Goal: Navigation & Orientation: Find specific page/section

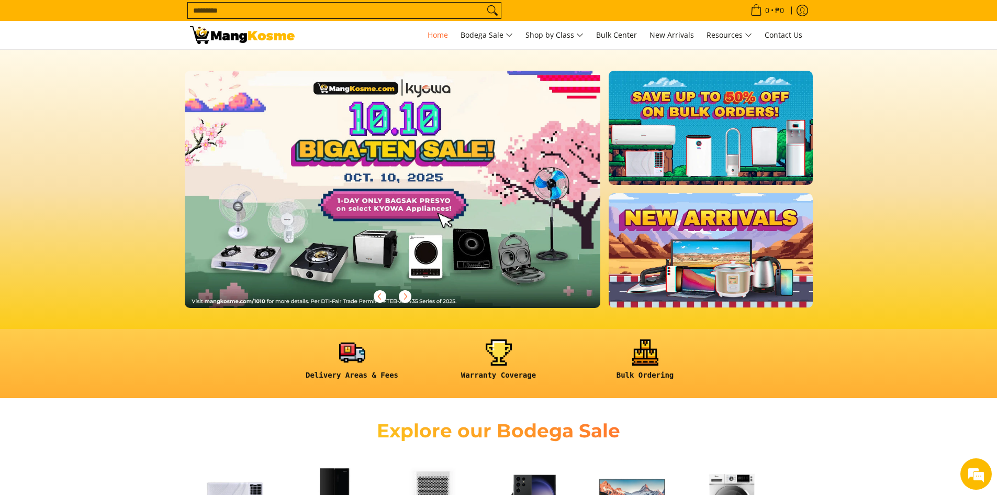
click at [461, 162] on link at bounding box center [410, 198] width 450 height 254
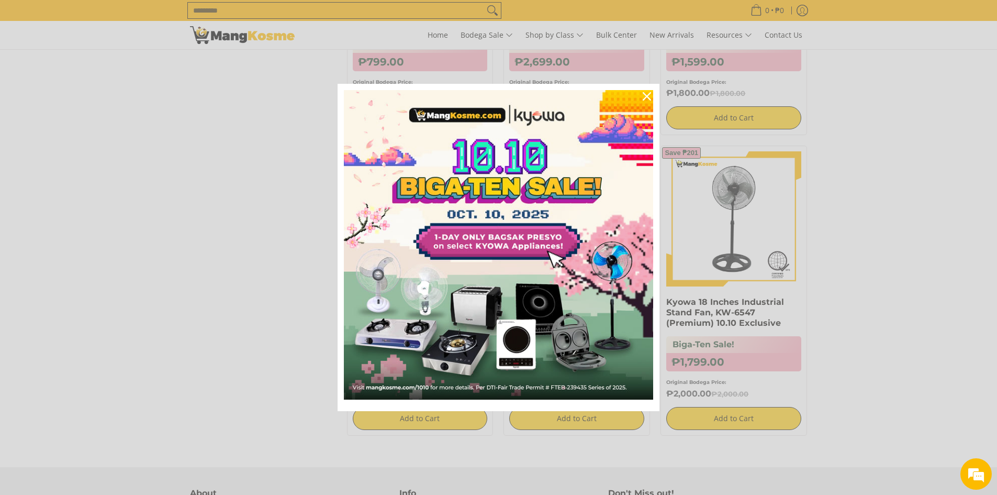
scroll to position [733, 0]
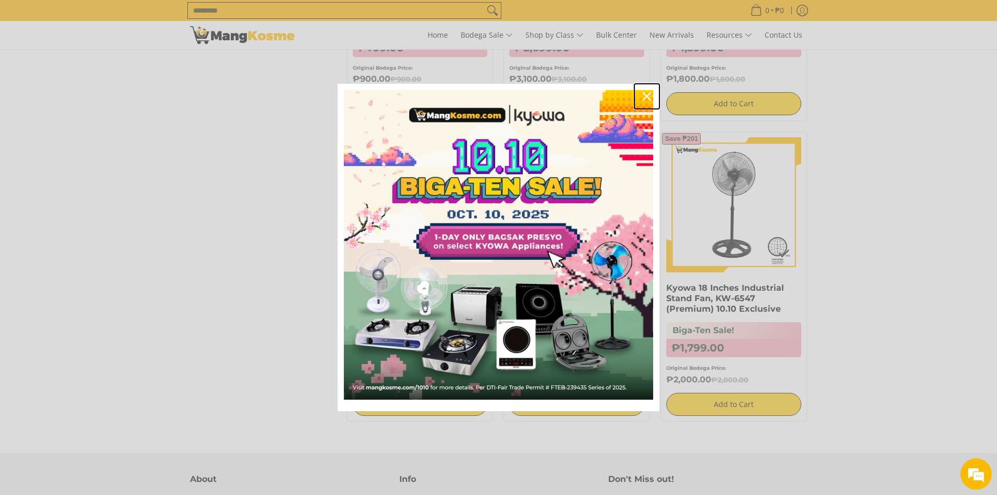
click at [645, 96] on icon "close icon" at bounding box center [647, 96] width 8 height 8
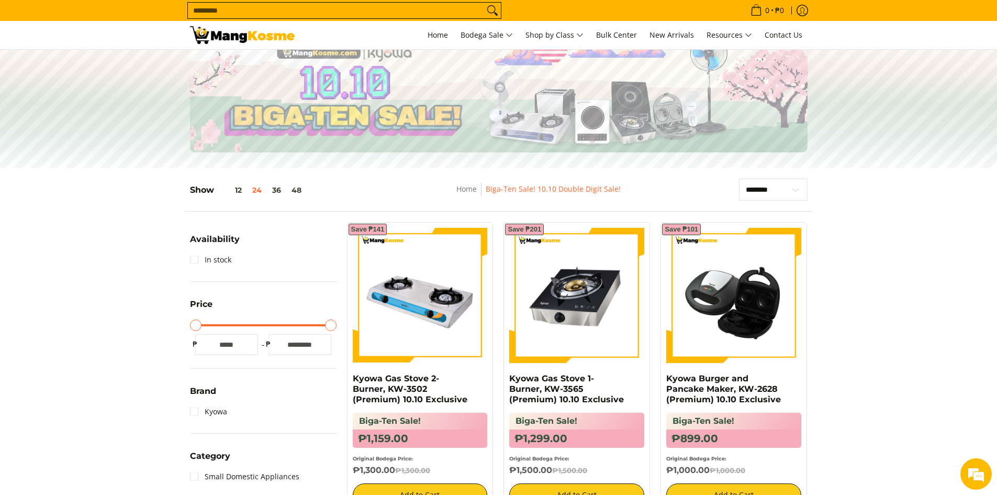
scroll to position [0, 0]
click at [241, 193] on button "12" at bounding box center [230, 190] width 33 height 8
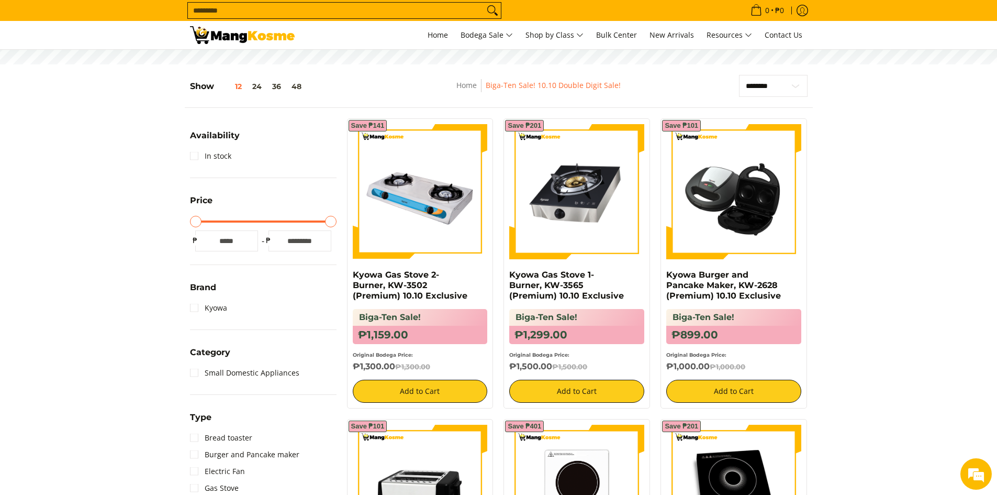
scroll to position [171, 0]
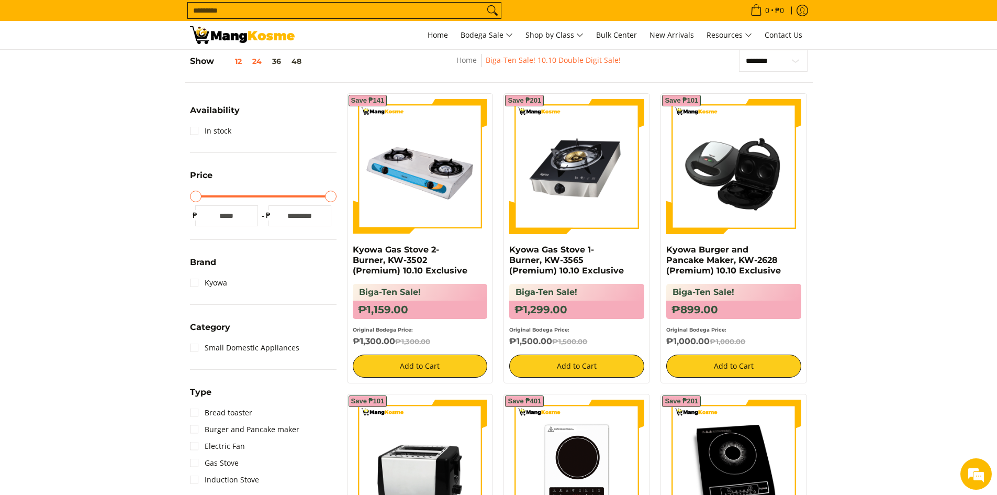
click at [257, 61] on button "24" at bounding box center [257, 61] width 20 height 8
click at [556, 58] on link "Biga-Ten Sale! 10.10 Double Digit Sale!" at bounding box center [553, 60] width 135 height 10
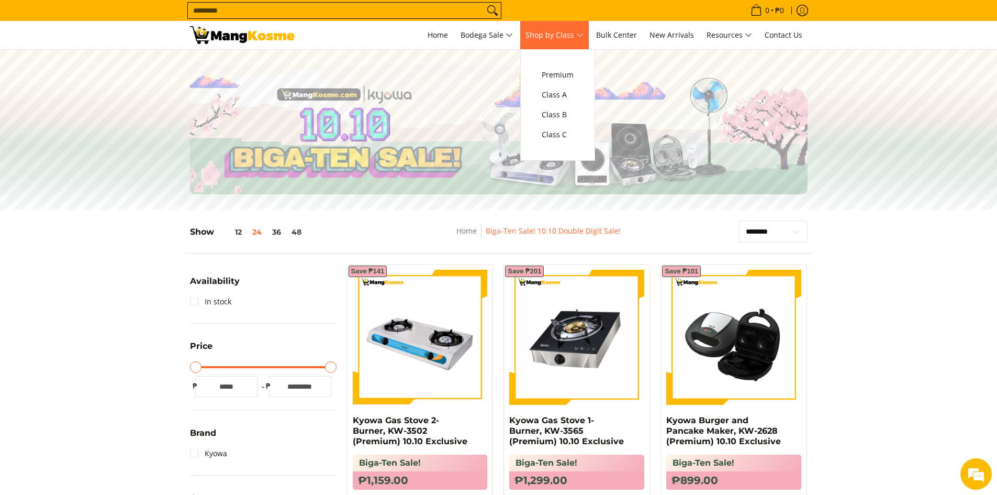
click at [546, 40] on span "Shop by Class" at bounding box center [555, 35] width 58 height 13
click at [563, 141] on link "Class C" at bounding box center [558, 135] width 42 height 20
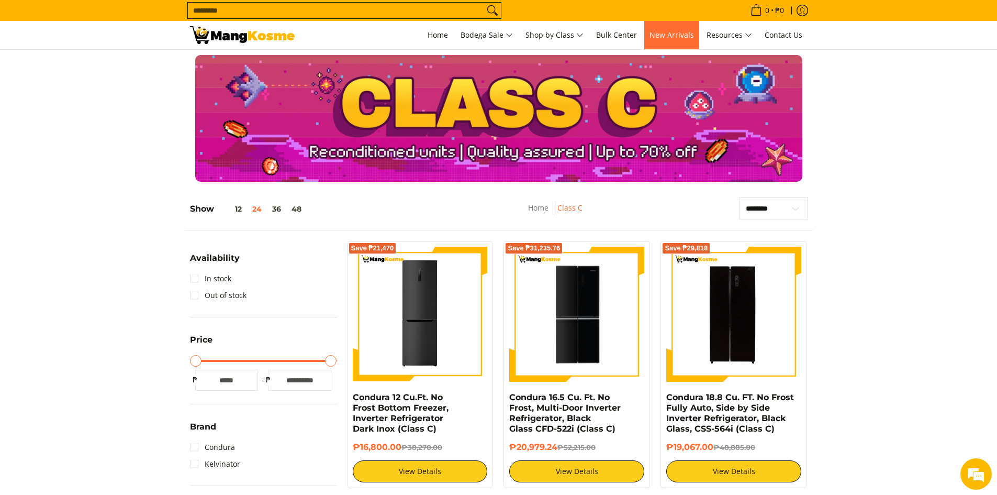
click at [668, 42] on link "New Arrivals" at bounding box center [672, 35] width 55 height 28
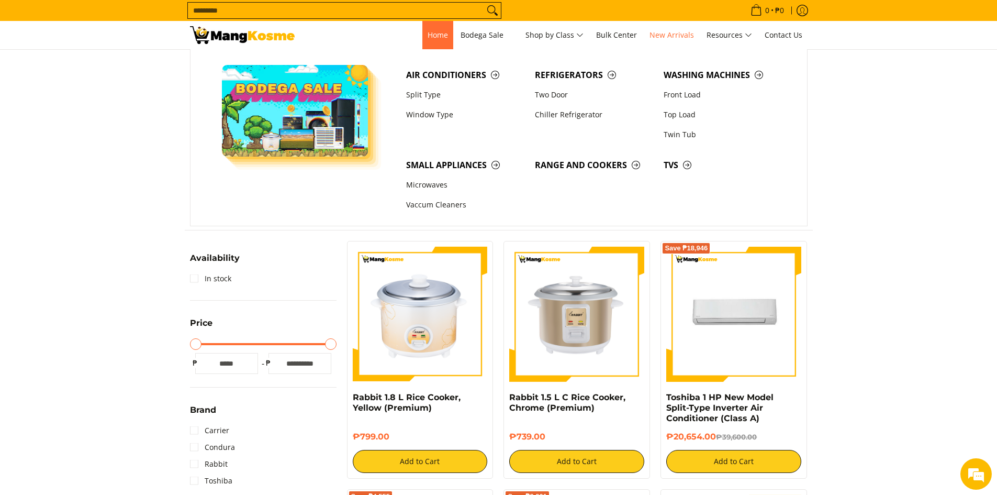
click at [437, 35] on span "Home" at bounding box center [438, 35] width 20 height 10
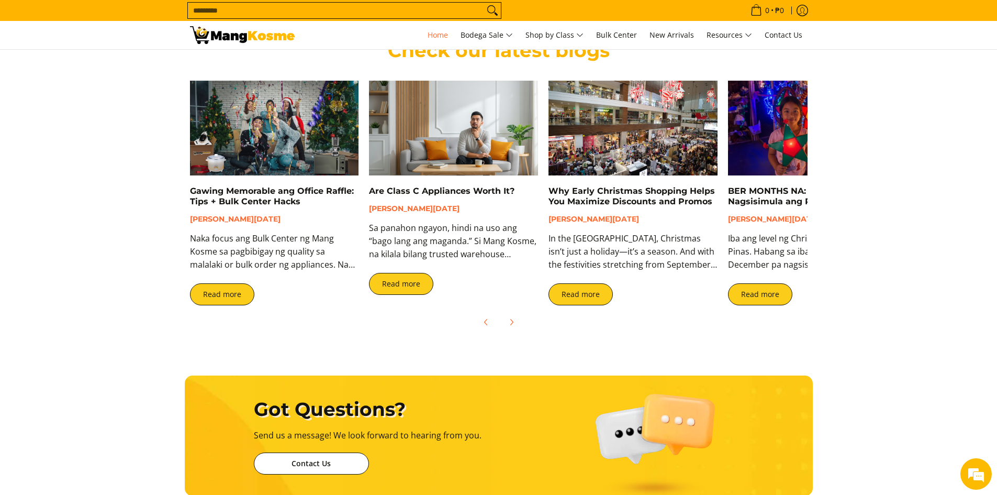
scroll to position [2409, 0]
